Goal: Find specific page/section: Find specific page/section

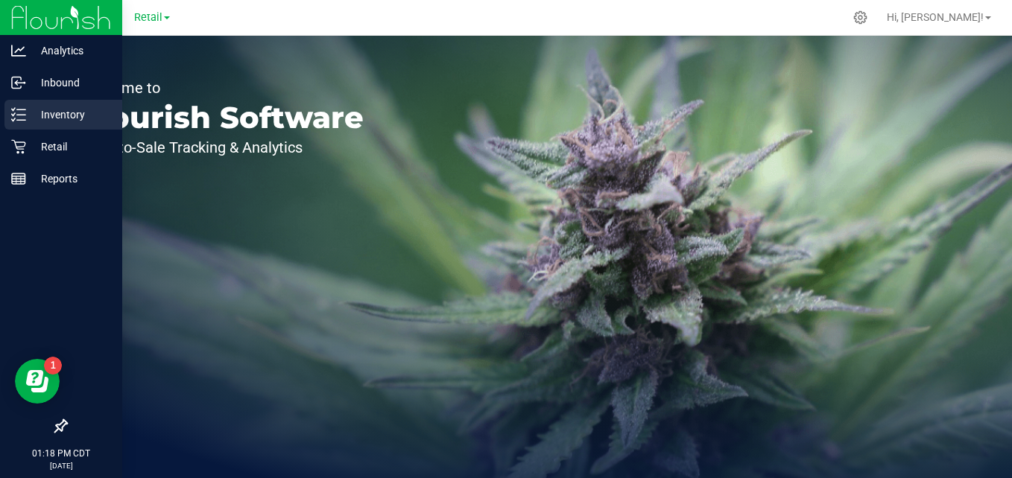
click at [28, 112] on p "Inventory" at bounding box center [70, 115] width 89 height 18
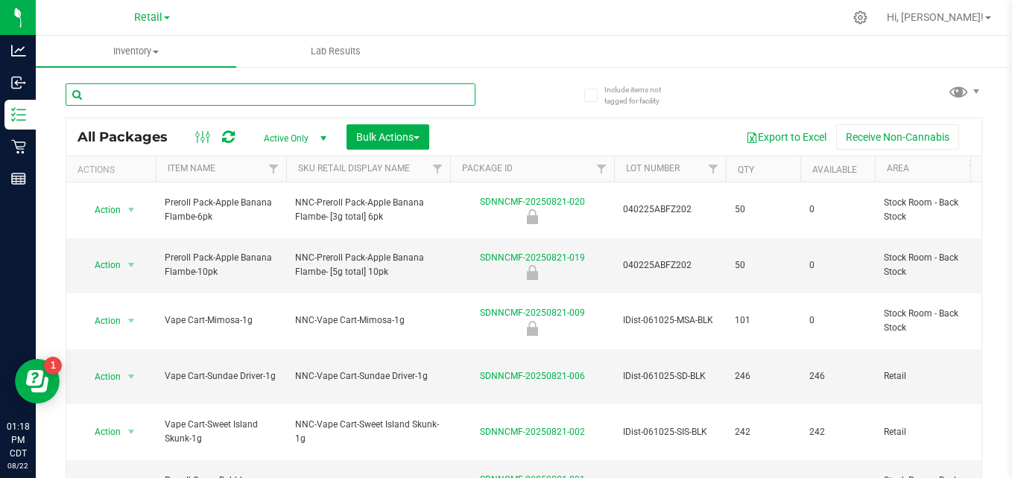
click at [269, 99] on input "text" at bounding box center [271, 94] width 410 height 22
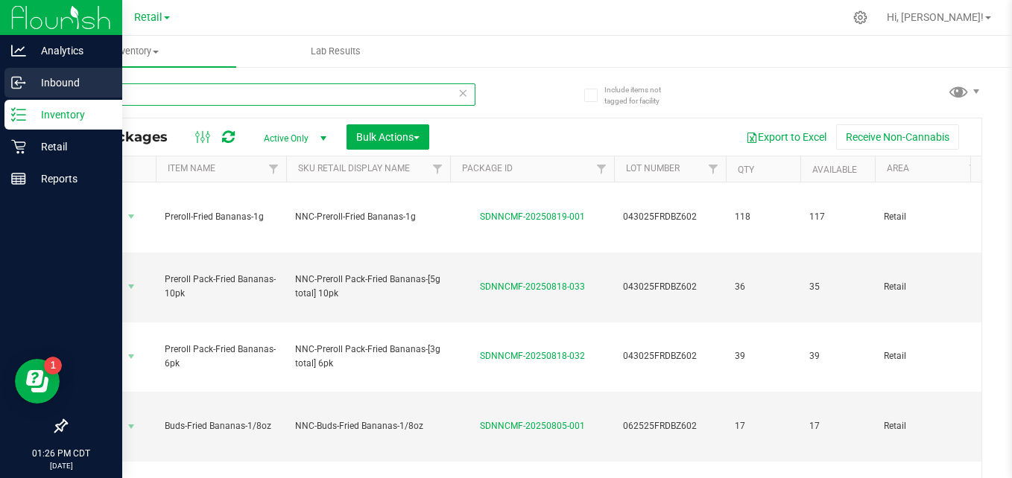
drag, startPoint x: 197, startPoint y: 86, endPoint x: 6, endPoint y: 70, distance: 192.1
click at [6, 70] on div "Analytics Inbound Inventory Retail Reports 01:26 PM CDT [DATE] 08/22 Retail Hi,…" at bounding box center [506, 239] width 1012 height 478
type input "r"
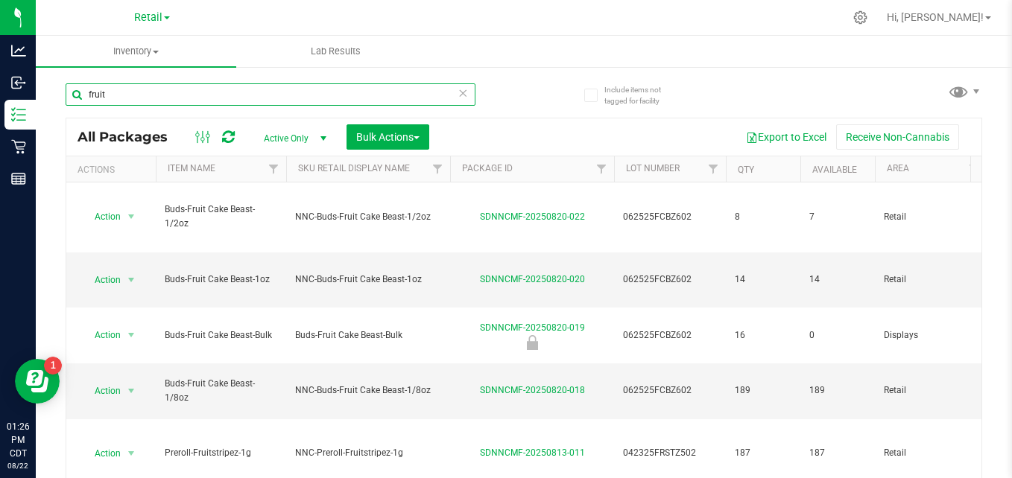
type input "fruit"
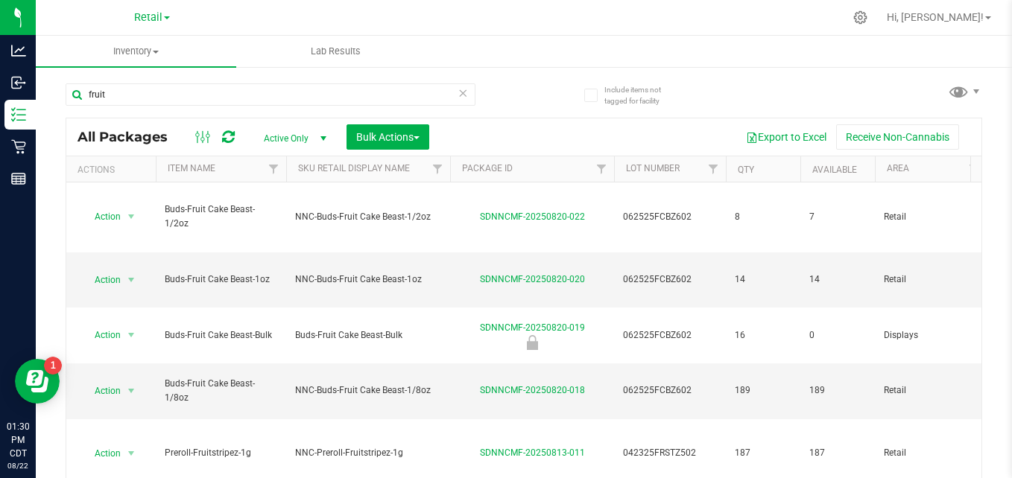
click at [460, 90] on icon at bounding box center [462, 92] width 10 height 18
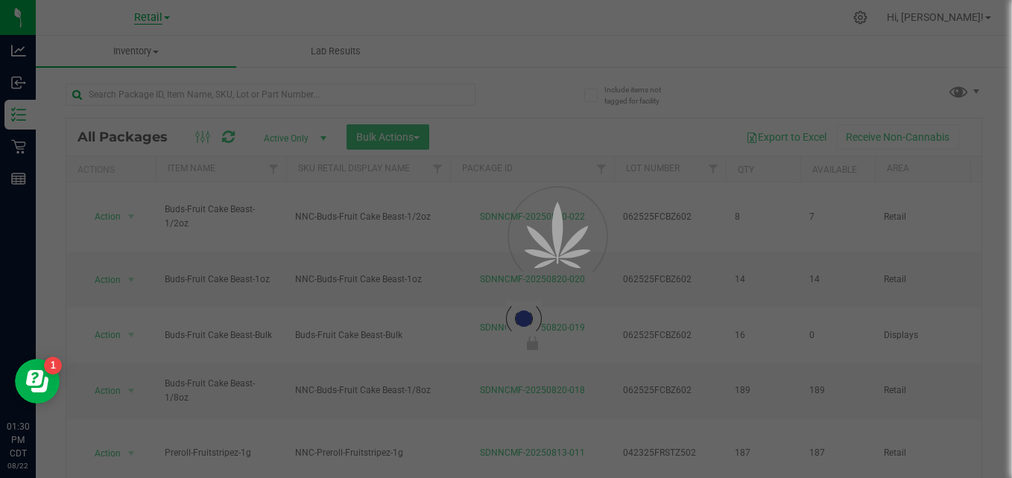
click at [149, 22] on span "Retail" at bounding box center [148, 17] width 28 height 13
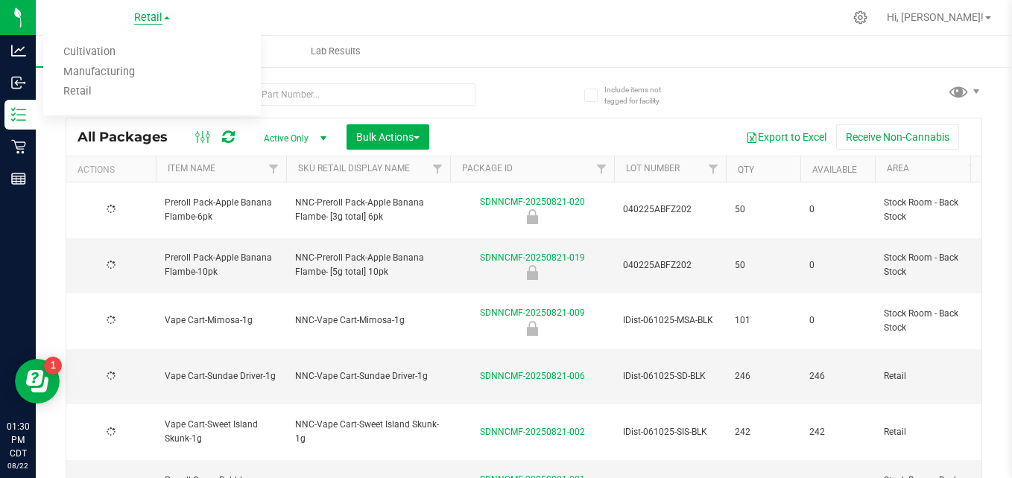
click at [146, 18] on span "Retail" at bounding box center [148, 17] width 28 height 13
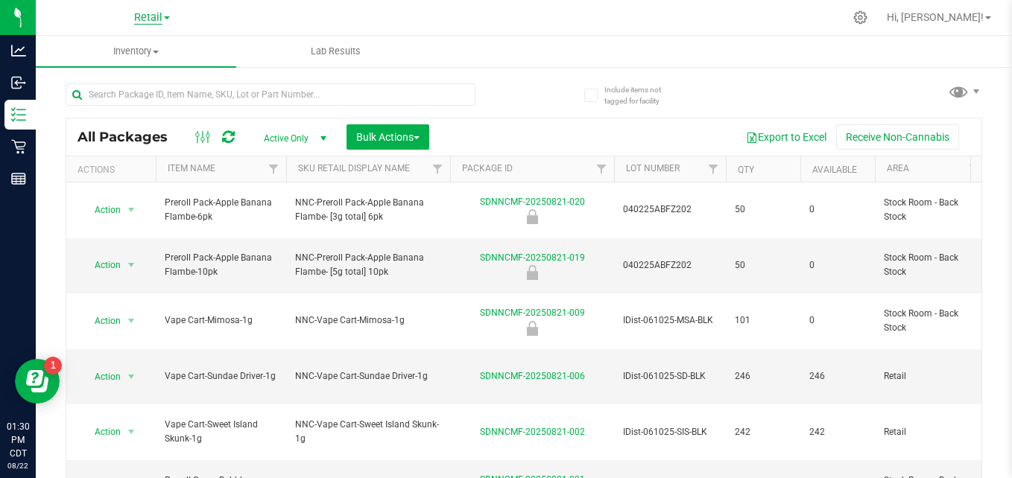
click at [146, 18] on span "Retail" at bounding box center [148, 17] width 28 height 13
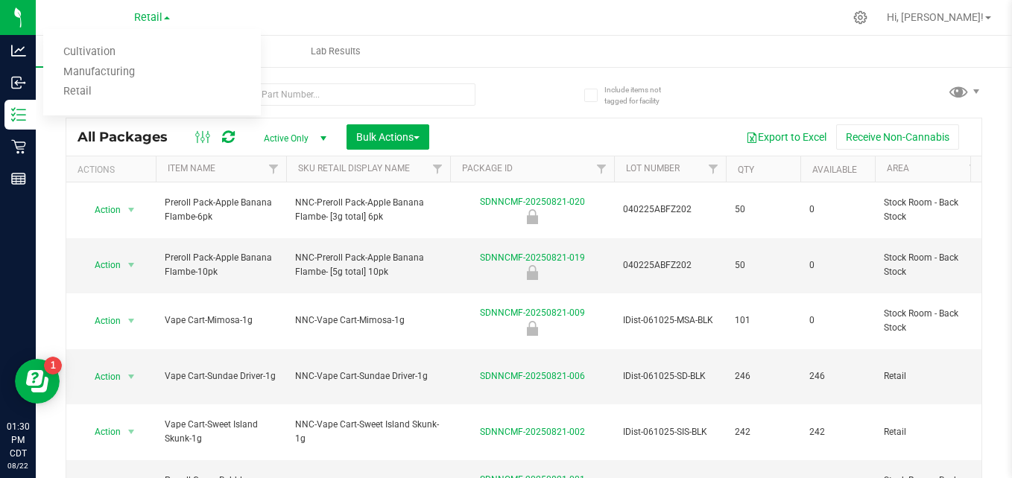
drag, startPoint x: 146, startPoint y: 18, endPoint x: 127, endPoint y: 72, distance: 57.0
click at [127, 72] on link "Manufacturing" at bounding box center [152, 73] width 218 height 20
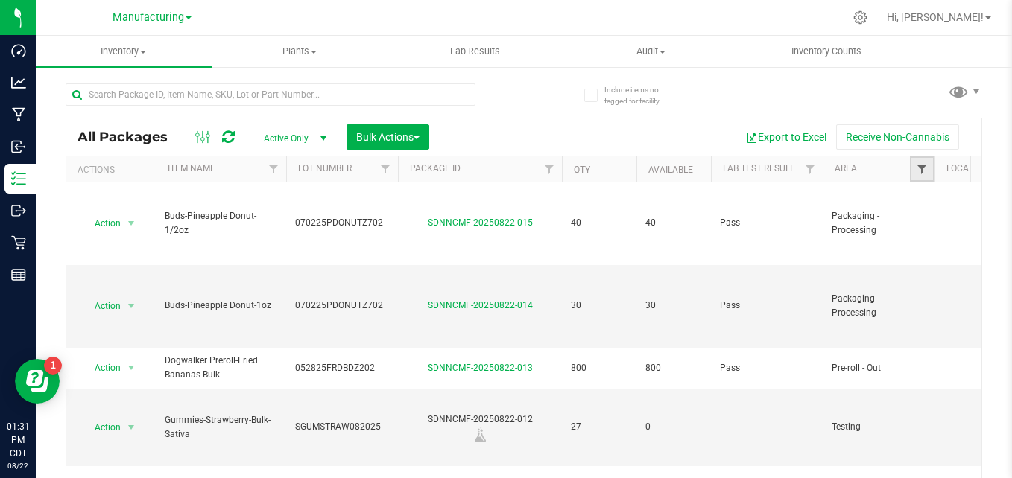
click at [927, 174] on span "Filter" at bounding box center [922, 169] width 12 height 12
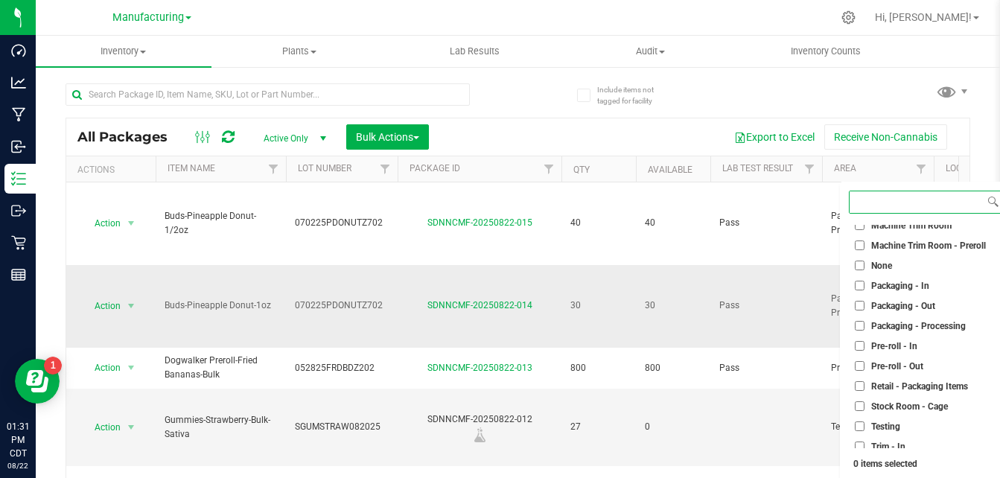
scroll to position [370, 0]
click at [904, 310] on span "Packaging - Out" at bounding box center [904, 305] width 64 height 9
click at [865, 310] on input "Packaging - Out" at bounding box center [860, 305] width 10 height 10
checkbox input "true"
click at [883, 325] on span "Packaging - Processing" at bounding box center [919, 325] width 95 height 9
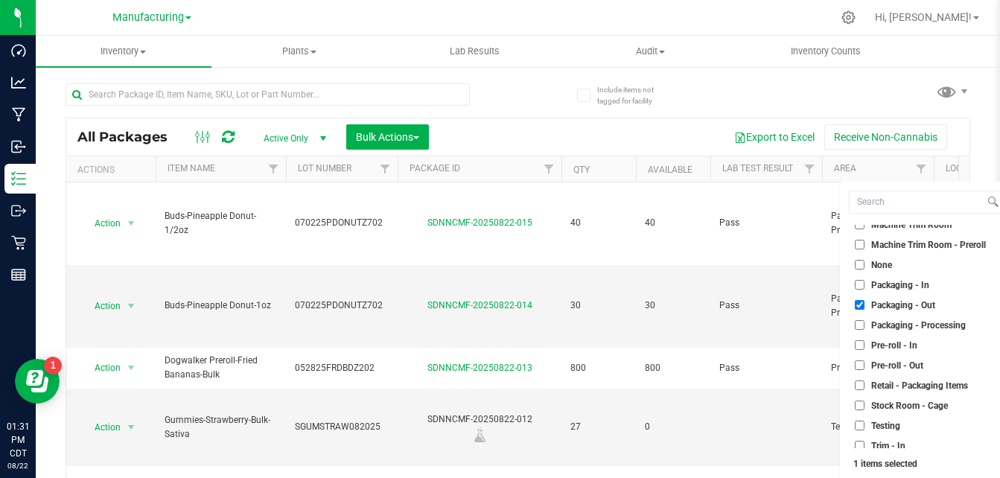
click at [865, 325] on input "Packaging - Processing" at bounding box center [860, 325] width 10 height 10
checkbox input "true"
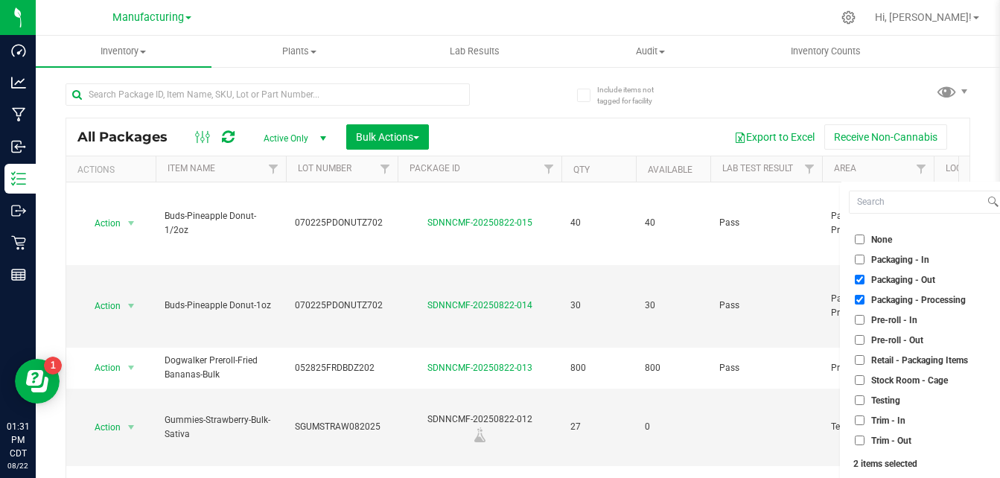
scroll to position [39, 0]
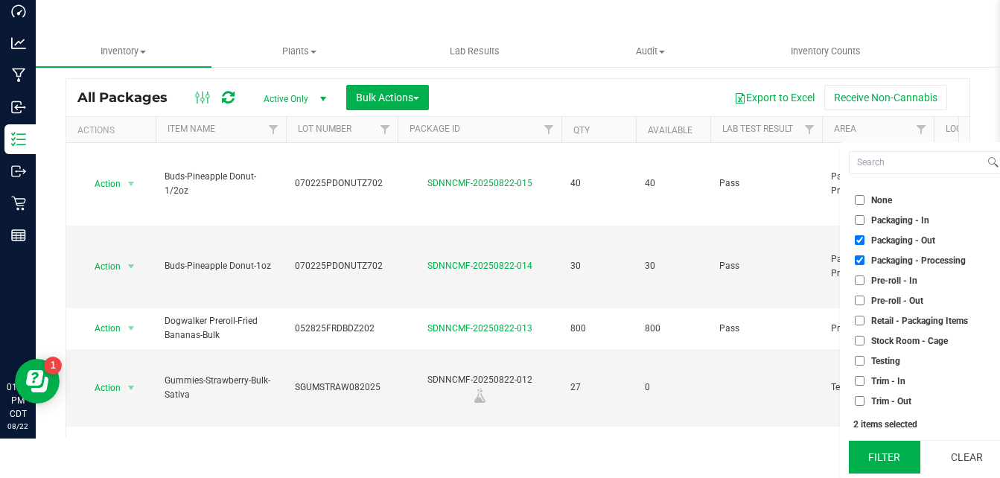
click at [883, 454] on button "Filter" at bounding box center [885, 457] width 72 height 33
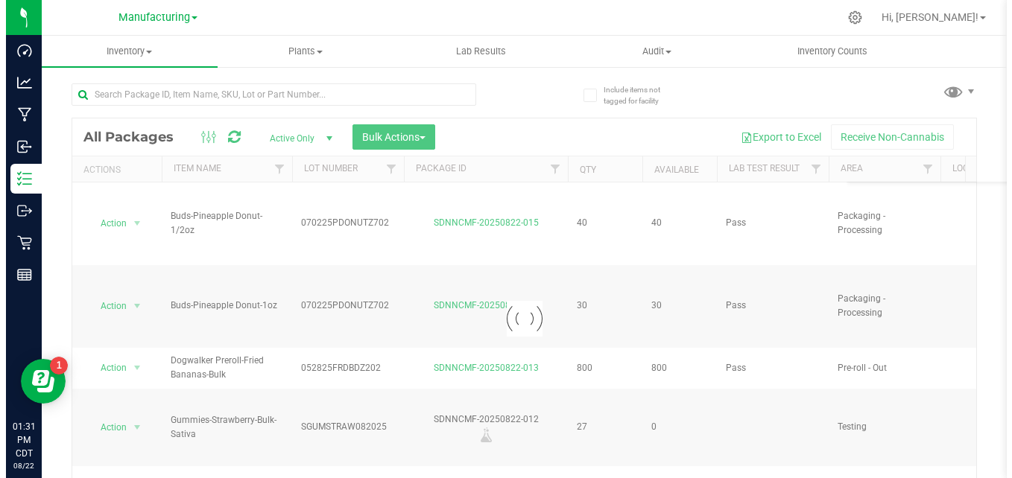
scroll to position [0, 0]
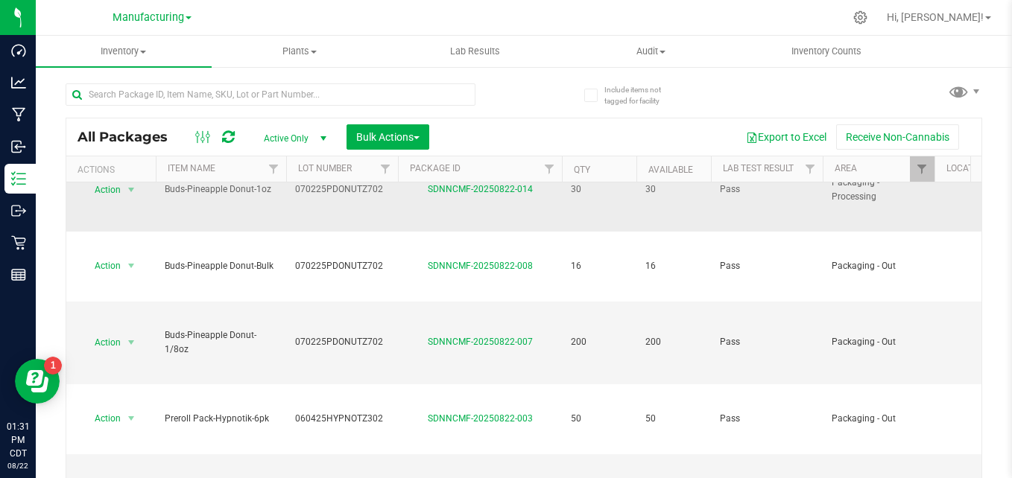
scroll to position [42, 0]
